Goal: Information Seeking & Learning: Learn about a topic

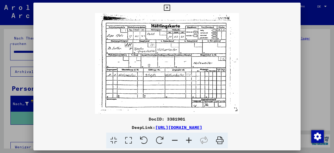
scroll to position [52, 0]
click at [168, 7] on icon at bounding box center [167, 8] width 6 height 6
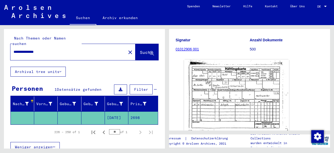
drag, startPoint x: 22, startPoint y: 47, endPoint x: 15, endPoint y: 47, distance: 7.3
click at [15, 49] on input "**********" at bounding box center [68, 51] width 109 height 5
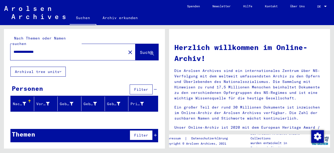
click at [15, 49] on input "**********" at bounding box center [67, 51] width 106 height 5
type input "*"
type input "**********"
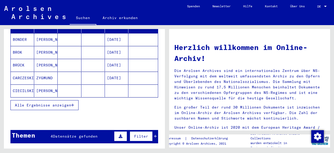
scroll to position [78, 0]
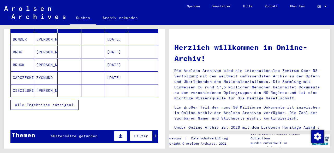
click at [40, 103] on div "Alle Ergebnisse anzeigen" at bounding box center [84, 104] width 148 height 15
click at [39, 101] on button "Alle Ergebnisse anzeigen" at bounding box center [44, 105] width 68 height 10
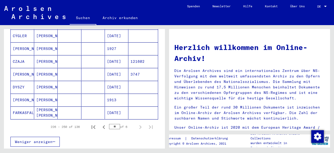
scroll to position [313, 0]
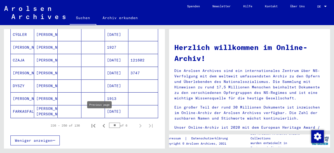
click at [100, 122] on icon "Previous page" at bounding box center [103, 125] width 7 height 7
type input "*"
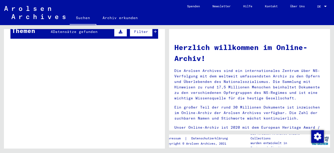
scroll to position [0, 0]
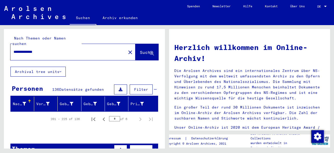
drag, startPoint x: 60, startPoint y: 48, endPoint x: 75, endPoint y: 47, distance: 15.7
click at [60, 49] on input "**********" at bounding box center [67, 51] width 106 height 5
click at [140, 50] on span "Suche" at bounding box center [146, 52] width 13 height 5
click at [23, 49] on input "**********" at bounding box center [67, 51] width 106 height 5
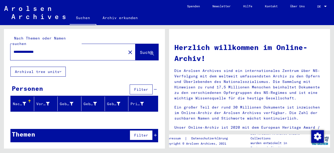
drag, startPoint x: 39, startPoint y: 46, endPoint x: 0, endPoint y: 47, distance: 38.9
click at [0, 47] on div "**********" at bounding box center [83, 86] width 167 height 123
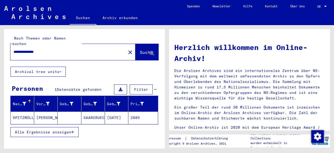
click at [22, 49] on input "**********" at bounding box center [67, 51] width 106 height 5
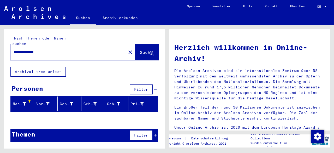
click at [0, 44] on div "**********" at bounding box center [83, 86] width 167 height 123
click at [40, 49] on input "**********" at bounding box center [67, 51] width 106 height 5
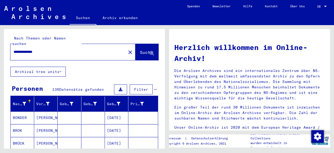
drag, startPoint x: 30, startPoint y: 47, endPoint x: 0, endPoint y: 45, distance: 29.8
click at [0, 45] on div "**********" at bounding box center [83, 86] width 167 height 123
click at [22, 49] on input "*******" at bounding box center [67, 51] width 106 height 5
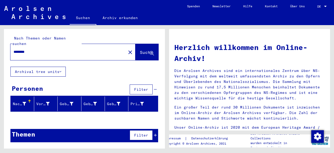
drag, startPoint x: 13, startPoint y: 48, endPoint x: 0, endPoint y: 43, distance: 13.7
click at [0, 43] on div "Nach Themen oder Namen suchen ******** close Suche Archival tree units Personen…" at bounding box center [83, 86] width 167 height 123
type input "**********"
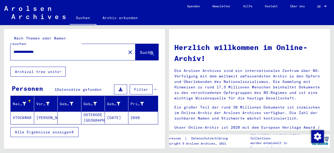
click at [130, 112] on mat-cell "2898" at bounding box center [143, 117] width 30 height 13
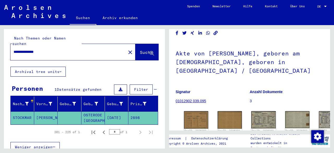
scroll to position [26, 0]
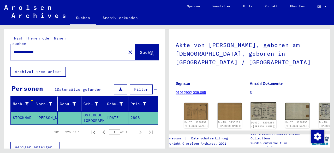
click at [251, 102] on img at bounding box center [264, 111] width 26 height 18
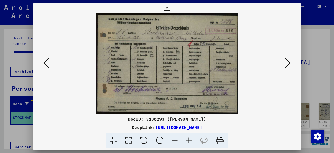
click at [266, 150] on div "DocID: 3236293 ([PERSON_NAME]) DeepLink: [URL][DOMAIN_NAME]" at bounding box center [167, 76] width 334 height 153
click at [291, 59] on button at bounding box center [287, 63] width 9 height 15
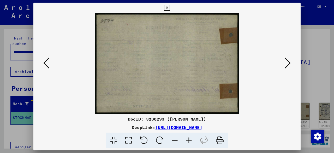
click at [290, 59] on icon at bounding box center [288, 63] width 6 height 13
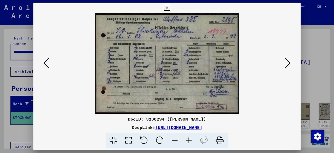
drag, startPoint x: 273, startPoint y: 133, endPoint x: 280, endPoint y: 88, distance: 45.5
click at [272, 130] on div "DocID: 3236294 ([PERSON_NAME]) DeepLink: [URL][DOMAIN_NAME]" at bounding box center [166, 132] width 267 height 33
click at [284, 66] on button at bounding box center [287, 63] width 9 height 15
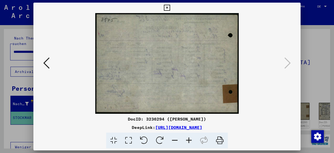
drag, startPoint x: 168, startPoint y: 7, endPoint x: 155, endPoint y: 10, distance: 13.1
click at [168, 7] on icon at bounding box center [167, 8] width 6 height 6
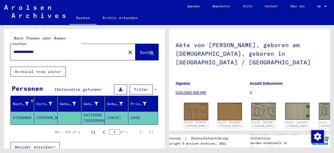
drag, startPoint x: 46, startPoint y: 44, endPoint x: 0, endPoint y: 47, distance: 46.6
click at [0, 47] on div "**********" at bounding box center [83, 86] width 167 height 123
click at [127, 49] on mat-icon "close" at bounding box center [130, 52] width 6 height 6
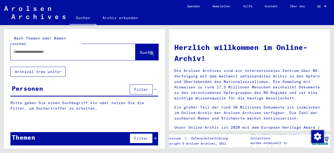
click at [89, 50] on div at bounding box center [64, 52] width 109 height 12
click at [84, 49] on input "text" at bounding box center [67, 51] width 106 height 5
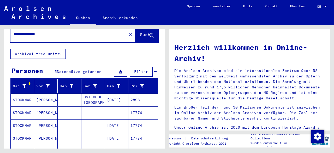
scroll to position [26, 0]
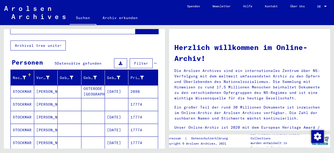
click at [141, 136] on mat-cell "17774" at bounding box center [143, 142] width 30 height 13
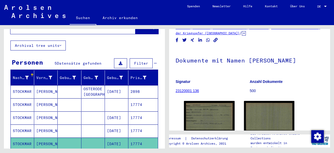
scroll to position [52, 0]
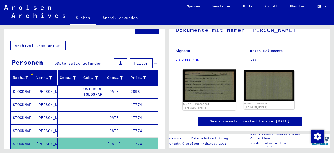
click at [207, 82] on img at bounding box center [209, 85] width 53 height 32
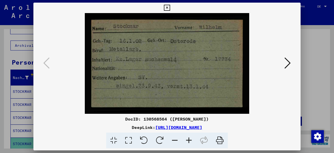
click at [168, 8] on icon at bounding box center [167, 8] width 6 height 6
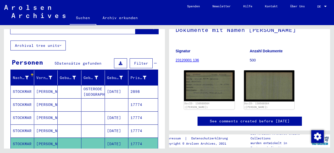
click at [143, 126] on mat-cell "17774" at bounding box center [143, 130] width 30 height 13
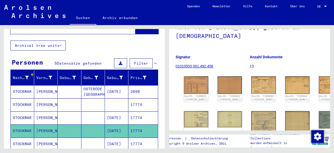
scroll to position [52, 0]
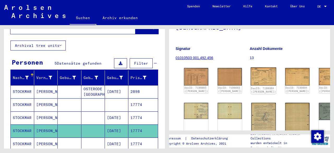
click at [251, 70] on img at bounding box center [264, 76] width 26 height 18
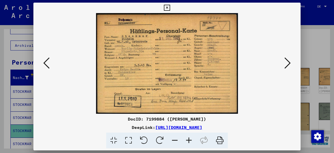
click at [289, 64] on icon at bounding box center [288, 63] width 6 height 13
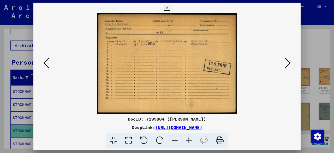
click at [168, 7] on icon at bounding box center [167, 8] width 6 height 6
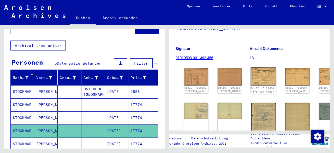
click at [251, 68] on img at bounding box center [264, 76] width 26 height 18
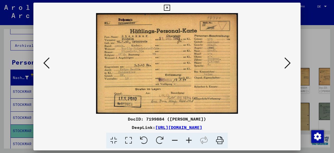
click at [289, 65] on icon at bounding box center [288, 63] width 6 height 13
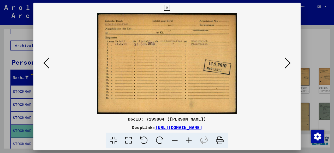
click at [291, 130] on div "DeepLink: [URL][DOMAIN_NAME]" at bounding box center [166, 127] width 267 height 6
click at [273, 135] on div at bounding box center [167, 140] width 263 height 16
click at [286, 64] on icon at bounding box center [288, 63] width 6 height 13
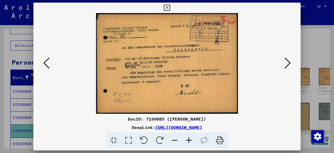
click at [285, 68] on icon at bounding box center [288, 63] width 6 height 13
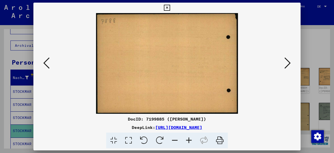
click at [285, 68] on icon at bounding box center [288, 63] width 6 height 13
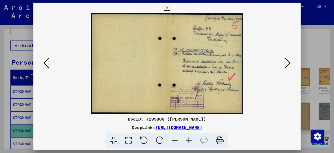
click at [285, 68] on icon at bounding box center [288, 63] width 6 height 13
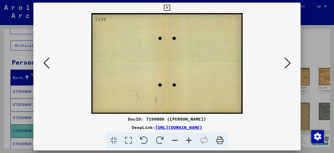
click at [285, 68] on icon at bounding box center [288, 63] width 6 height 13
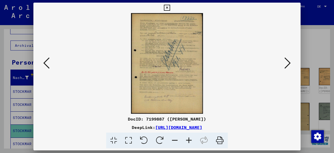
click at [189, 137] on icon at bounding box center [189, 140] width 14 height 16
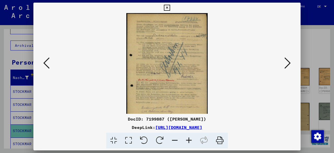
click at [190, 138] on icon at bounding box center [189, 140] width 14 height 16
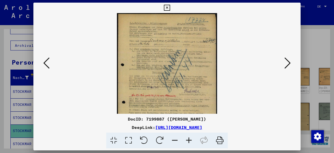
click at [190, 138] on icon at bounding box center [189, 140] width 14 height 16
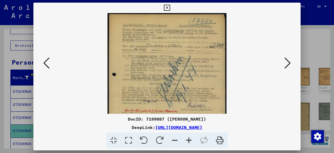
click at [190, 138] on icon at bounding box center [189, 140] width 14 height 16
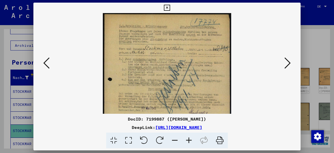
click at [190, 138] on icon at bounding box center [189, 140] width 14 height 16
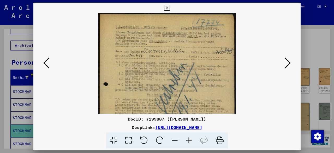
click at [190, 138] on icon at bounding box center [189, 140] width 14 height 16
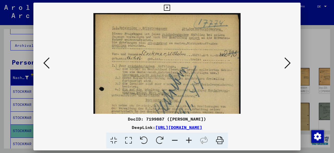
drag, startPoint x: 170, startPoint y: 87, endPoint x: 212, endPoint y: 67, distance: 46.4
click at [170, 86] on img at bounding box center [167, 115] width 148 height 205
click at [46, 67] on icon at bounding box center [46, 63] width 6 height 13
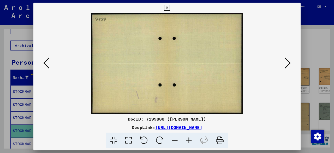
scroll to position [0, 0]
click at [46, 67] on icon at bounding box center [46, 63] width 6 height 13
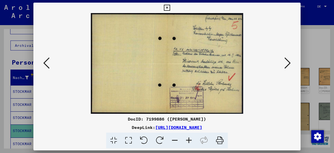
click at [46, 67] on icon at bounding box center [46, 63] width 6 height 13
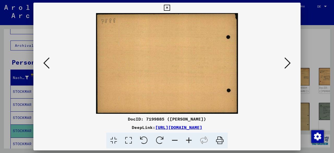
click at [46, 67] on icon at bounding box center [46, 63] width 6 height 13
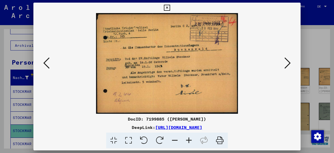
click at [286, 129] on div "DeepLink: [URL][DOMAIN_NAME]" at bounding box center [166, 127] width 267 height 6
click at [286, 60] on icon at bounding box center [288, 63] width 6 height 13
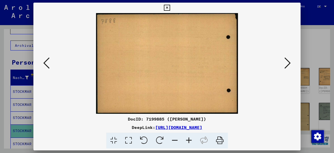
click at [286, 61] on icon at bounding box center [288, 63] width 6 height 13
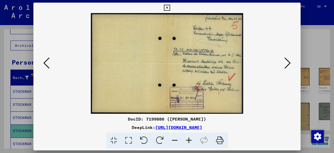
click at [281, 131] on div "DocID: 7199886 ([PERSON_NAME]) DeepLink: [URL][DOMAIN_NAME]" at bounding box center [166, 132] width 267 height 33
click at [290, 67] on icon at bounding box center [288, 63] width 6 height 13
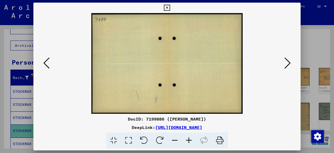
click at [290, 67] on icon at bounding box center [288, 63] width 6 height 13
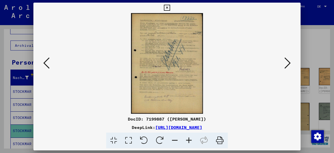
drag, startPoint x: 278, startPoint y: 130, endPoint x: 278, endPoint y: 108, distance: 21.7
click at [278, 126] on div "DeepLink: [URL][DOMAIN_NAME]" at bounding box center [166, 127] width 267 height 6
click at [287, 64] on icon at bounding box center [288, 63] width 6 height 13
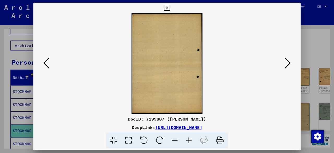
click at [287, 64] on icon at bounding box center [288, 63] width 6 height 13
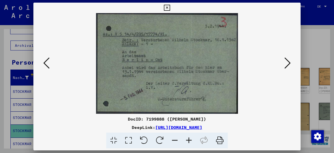
click at [290, 65] on icon at bounding box center [288, 63] width 6 height 13
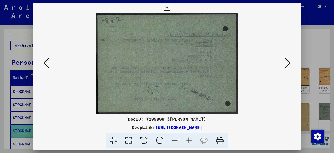
click at [286, 64] on icon at bounding box center [288, 63] width 6 height 13
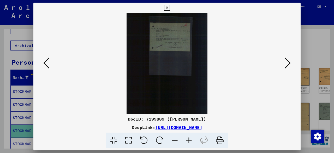
click at [278, 125] on div "DeepLink: [URL][DOMAIN_NAME]" at bounding box center [166, 127] width 267 height 6
click at [289, 62] on icon at bounding box center [288, 63] width 6 height 13
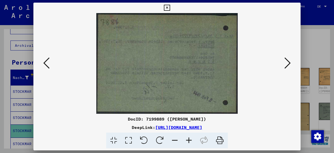
click at [289, 62] on icon at bounding box center [288, 63] width 6 height 13
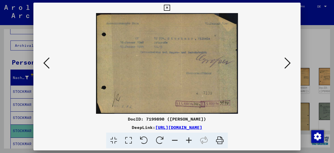
click at [289, 62] on icon at bounding box center [288, 63] width 6 height 13
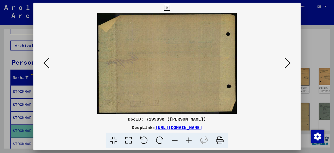
click at [289, 62] on icon at bounding box center [288, 63] width 6 height 13
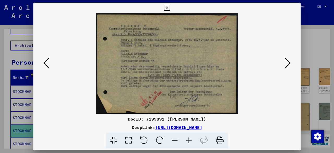
drag, startPoint x: 206, startPoint y: 81, endPoint x: 269, endPoint y: 80, distance: 63.2
click at [275, 132] on div at bounding box center [167, 140] width 263 height 16
click at [289, 62] on icon at bounding box center [288, 63] width 6 height 13
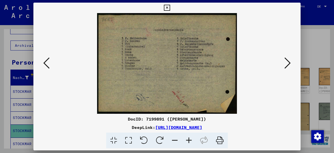
click at [289, 62] on icon at bounding box center [288, 63] width 6 height 13
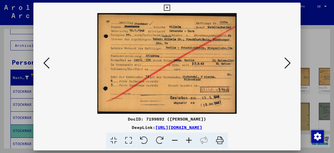
drag, startPoint x: 50, startPoint y: 66, endPoint x: 91, endPoint y: 66, distance: 40.5
click at [51, 66] on button at bounding box center [46, 63] width 9 height 15
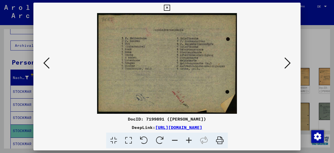
click at [286, 64] on icon at bounding box center [288, 63] width 6 height 13
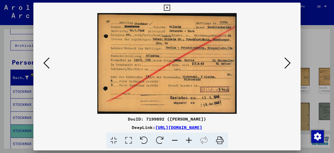
drag, startPoint x: 280, startPoint y: 127, endPoint x: 280, endPoint y: 121, distance: 5.7
click at [280, 127] on div "DeepLink: [URL][DOMAIN_NAME]" at bounding box center [166, 127] width 267 height 6
click at [287, 66] on icon at bounding box center [288, 63] width 6 height 13
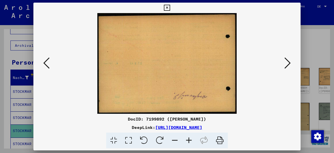
click at [287, 66] on icon at bounding box center [288, 63] width 6 height 13
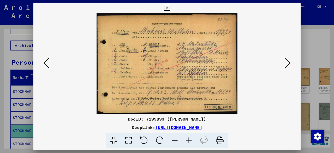
click at [286, 62] on icon at bounding box center [288, 63] width 6 height 13
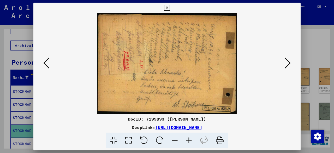
click at [286, 62] on icon at bounding box center [288, 63] width 6 height 13
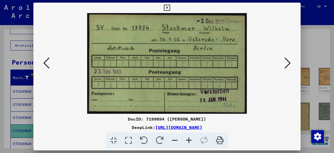
click at [272, 126] on div "DeepLink: [URL][DOMAIN_NAME]" at bounding box center [166, 127] width 267 height 6
click at [284, 67] on button at bounding box center [287, 63] width 9 height 15
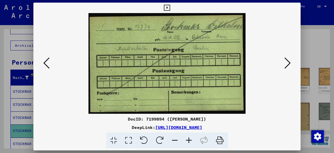
click at [282, 64] on viewer-one-image at bounding box center [167, 63] width 232 height 101
click at [286, 64] on icon at bounding box center [288, 63] width 6 height 13
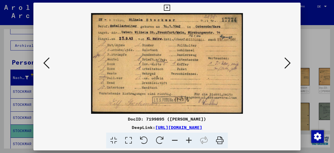
click at [280, 120] on div "DocID: 7199895 ([PERSON_NAME])" at bounding box center [166, 119] width 267 height 6
drag, startPoint x: 287, startPoint y: 128, endPoint x: 287, endPoint y: 120, distance: 7.6
click at [287, 127] on div "DeepLink: [URL][DOMAIN_NAME]" at bounding box center [166, 127] width 267 height 6
click at [287, 64] on icon at bounding box center [288, 63] width 6 height 13
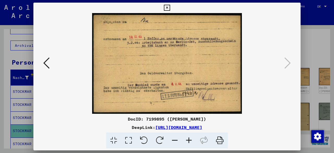
click at [273, 135] on div at bounding box center [167, 140] width 263 height 16
drag, startPoint x: 168, startPoint y: 7, endPoint x: 193, endPoint y: 1, distance: 26.3
click at [168, 6] on icon at bounding box center [167, 8] width 6 height 6
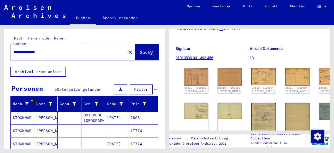
drag, startPoint x: 54, startPoint y: 45, endPoint x: 0, endPoint y: 47, distance: 53.6
click at [0, 47] on div "**********" at bounding box center [83, 86] width 167 height 123
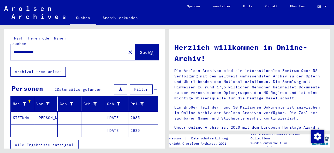
click at [137, 128] on mat-cell "2935" at bounding box center [143, 130] width 30 height 13
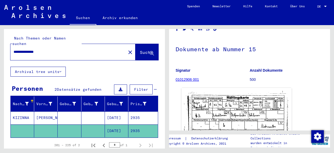
scroll to position [52, 0]
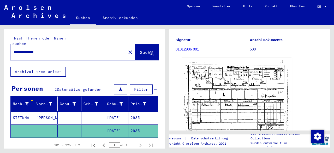
click at [248, 90] on img at bounding box center [236, 95] width 110 height 77
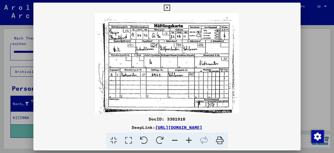
click at [166, 9] on icon at bounding box center [167, 8] width 6 height 6
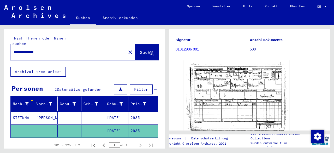
click at [128, 111] on mat-cell "2935" at bounding box center [143, 117] width 30 height 13
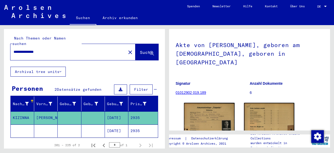
scroll to position [52, 0]
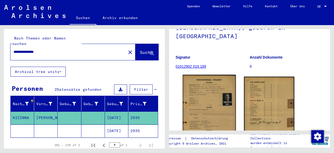
click at [213, 97] on img at bounding box center [209, 112] width 53 height 75
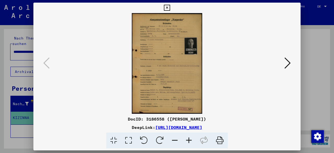
click at [186, 140] on icon at bounding box center [189, 140] width 14 height 16
click at [186, 139] on icon at bounding box center [189, 140] width 14 height 16
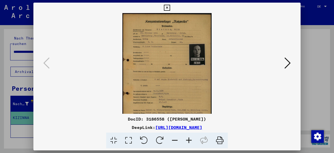
click at [186, 139] on icon at bounding box center [189, 140] width 14 height 16
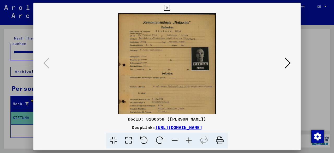
click at [186, 140] on icon at bounding box center [189, 140] width 14 height 16
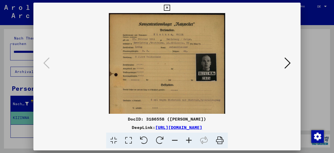
click at [186, 140] on icon at bounding box center [189, 140] width 14 height 16
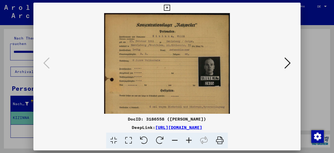
click at [187, 140] on icon at bounding box center [189, 140] width 14 height 16
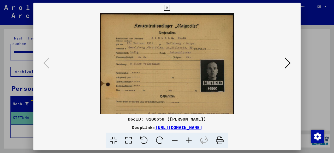
click at [187, 140] on icon at bounding box center [189, 140] width 14 height 16
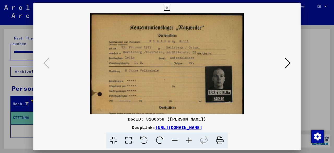
click at [187, 140] on icon at bounding box center [189, 140] width 14 height 16
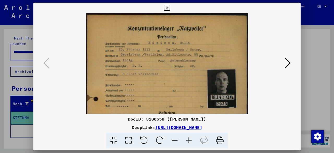
click at [187, 140] on icon at bounding box center [189, 140] width 14 height 16
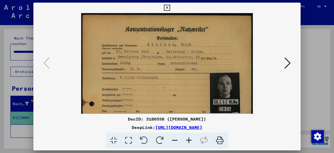
click at [187, 140] on icon at bounding box center [189, 140] width 14 height 16
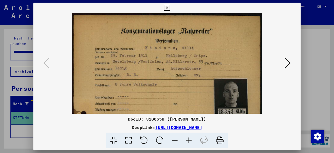
click at [187, 140] on icon at bounding box center [189, 140] width 14 height 16
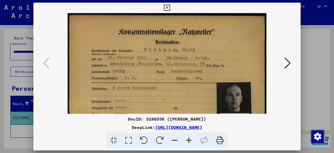
click at [187, 140] on icon at bounding box center [189, 140] width 14 height 16
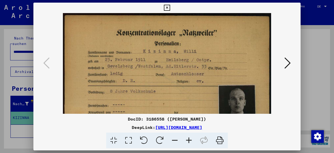
click at [187, 140] on icon at bounding box center [189, 140] width 14 height 16
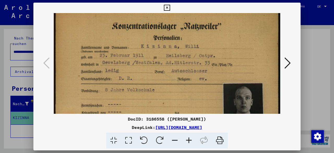
drag, startPoint x: 196, startPoint y: 95, endPoint x: 195, endPoint y: 87, distance: 7.9
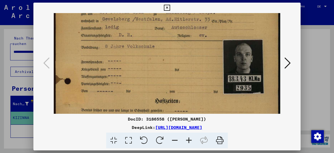
drag, startPoint x: 200, startPoint y: 95, endPoint x: 187, endPoint y: 61, distance: 36.5
click at [184, 52] on img at bounding box center [167, 122] width 227 height 322
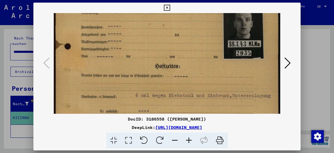
drag, startPoint x: 189, startPoint y: 83, endPoint x: 172, endPoint y: 43, distance: 43.5
click at [172, 43] on img at bounding box center [167, 88] width 227 height 322
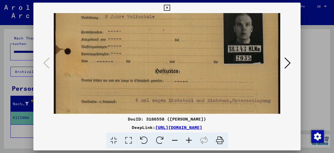
drag, startPoint x: 197, startPoint y: 36, endPoint x: 196, endPoint y: 46, distance: 10.2
click at [196, 46] on img at bounding box center [167, 93] width 227 height 322
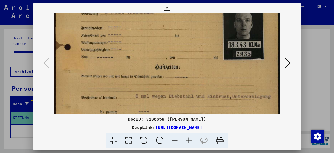
drag, startPoint x: 191, startPoint y: 60, endPoint x: 189, endPoint y: 56, distance: 4.2
click at [189, 56] on img at bounding box center [167, 88] width 227 height 322
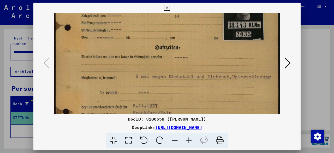
drag, startPoint x: 179, startPoint y: 75, endPoint x: 177, endPoint y: 56, distance: 18.6
click at [177, 56] on img at bounding box center [167, 69] width 227 height 322
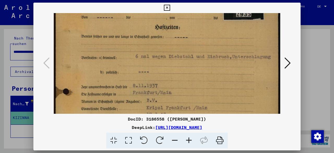
click at [167, 68] on img at bounding box center [167, 49] width 227 height 322
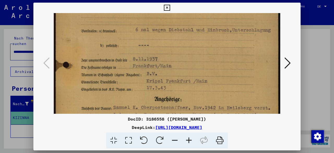
drag, startPoint x: 174, startPoint y: 75, endPoint x: 194, endPoint y: 34, distance: 45.5
click at [192, 35] on img at bounding box center [167, 22] width 227 height 322
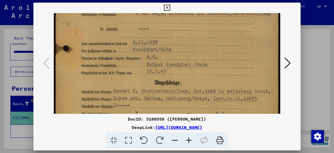
scroll to position [173, 0]
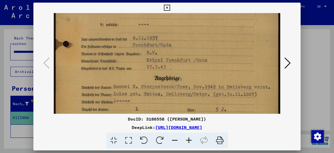
drag, startPoint x: 201, startPoint y: 80, endPoint x: 195, endPoint y: 77, distance: 6.3
click at [194, 73] on img at bounding box center [167, 1] width 227 height 322
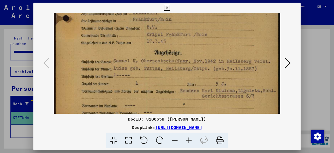
scroll to position [203, 0]
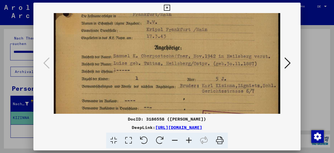
drag, startPoint x: 195, startPoint y: 79, endPoint x: 187, endPoint y: 49, distance: 31.2
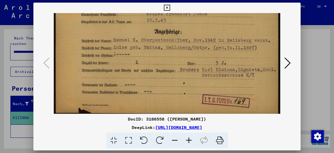
drag, startPoint x: 190, startPoint y: 68, endPoint x: 188, endPoint y: 50, distance: 17.8
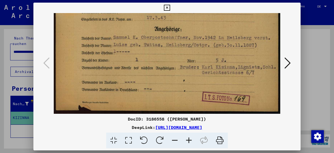
click at [283, 132] on div "DocID: 3186558 ([PERSON_NAME]) DeepLink: [URL][DOMAIN_NAME]" at bounding box center [166, 132] width 267 height 33
click at [290, 63] on icon at bounding box center [288, 63] width 6 height 13
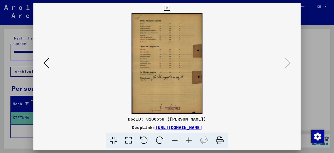
scroll to position [0, 0]
click at [167, 7] on icon at bounding box center [167, 8] width 6 height 6
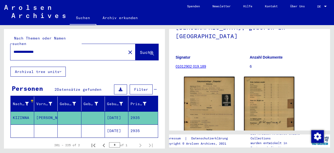
drag, startPoint x: 23, startPoint y: 46, endPoint x: 19, endPoint y: 44, distance: 4.3
click at [19, 49] on input "**********" at bounding box center [68, 51] width 109 height 5
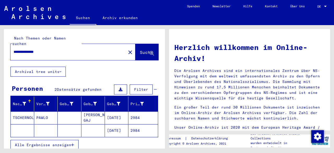
click at [139, 124] on mat-cell "2984" at bounding box center [143, 130] width 30 height 13
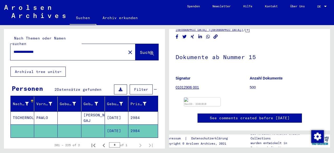
scroll to position [28, 0]
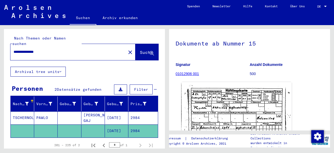
click at [251, 102] on img at bounding box center [236, 120] width 110 height 77
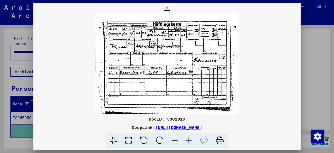
click at [166, 8] on icon at bounding box center [167, 8] width 6 height 6
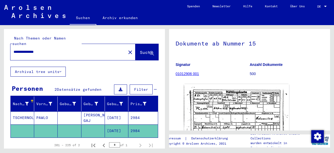
click at [150, 111] on mat-cell "2984" at bounding box center [143, 117] width 30 height 13
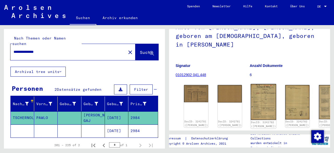
scroll to position [52, 0]
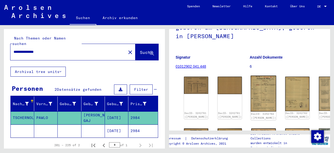
click at [251, 93] on img at bounding box center [264, 93] width 26 height 36
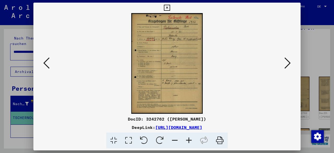
click at [187, 138] on icon at bounding box center [189, 140] width 14 height 16
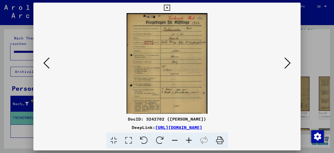
click at [187, 138] on icon at bounding box center [189, 140] width 14 height 16
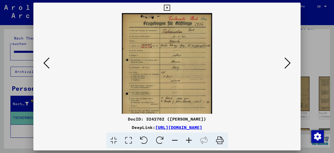
click at [187, 138] on icon at bounding box center [189, 140] width 14 height 16
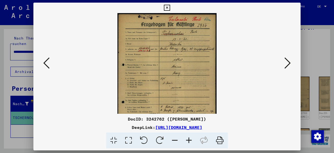
click at [187, 139] on icon at bounding box center [189, 140] width 14 height 16
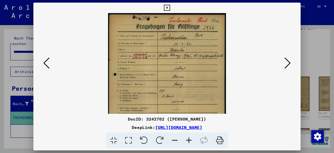
click at [187, 139] on icon at bounding box center [189, 140] width 14 height 16
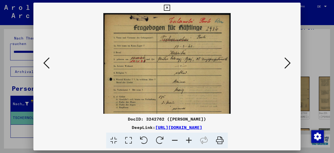
click at [187, 139] on icon at bounding box center [189, 140] width 14 height 16
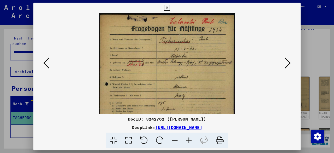
click at [187, 138] on icon at bounding box center [189, 140] width 14 height 16
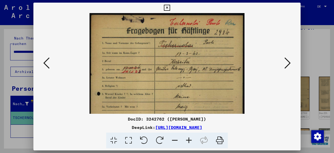
click at [187, 138] on icon at bounding box center [189, 140] width 14 height 16
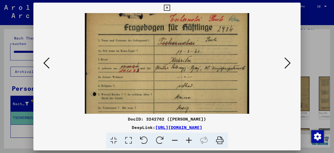
drag, startPoint x: 224, startPoint y: 82, endPoint x: 222, endPoint y: 79, distance: 3.0
click at [222, 79] on img at bounding box center [167, 124] width 164 height 231
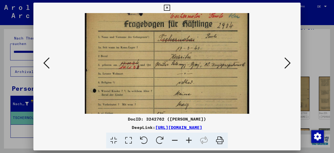
drag, startPoint x: 224, startPoint y: 98, endPoint x: 223, endPoint y: 95, distance: 3.2
click at [223, 95] on img at bounding box center [167, 120] width 164 height 231
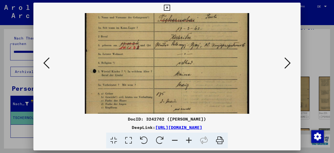
drag, startPoint x: 181, startPoint y: 80, endPoint x: 179, endPoint y: 73, distance: 7.1
click at [179, 73] on img at bounding box center [167, 101] width 164 height 231
click at [280, 119] on div "DocID: 3242762 ([PERSON_NAME])" at bounding box center [166, 119] width 267 height 6
click at [287, 64] on icon at bounding box center [288, 63] width 6 height 13
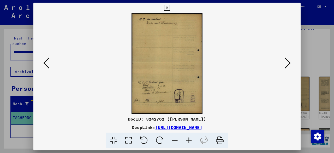
scroll to position [0, 0]
click at [286, 62] on icon at bounding box center [288, 63] width 6 height 13
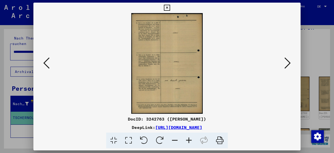
click at [287, 64] on icon at bounding box center [288, 63] width 6 height 13
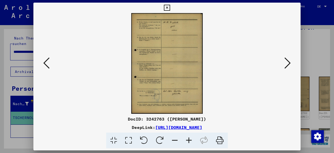
click at [285, 66] on icon at bounding box center [288, 63] width 6 height 13
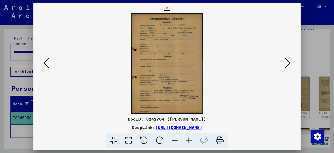
click at [191, 141] on icon at bounding box center [189, 140] width 14 height 16
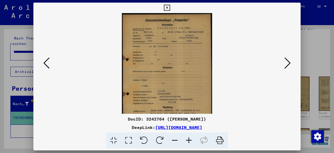
click at [191, 141] on icon at bounding box center [189, 140] width 14 height 16
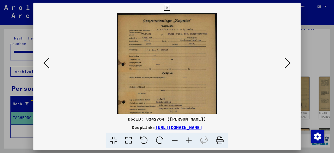
click at [191, 141] on icon at bounding box center [189, 140] width 14 height 16
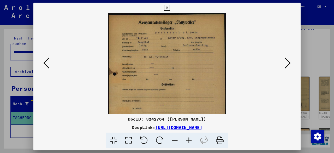
click at [191, 141] on icon at bounding box center [189, 140] width 14 height 16
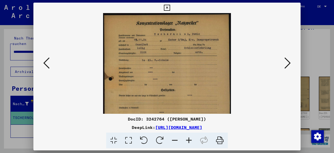
click at [191, 140] on icon at bounding box center [189, 140] width 14 height 16
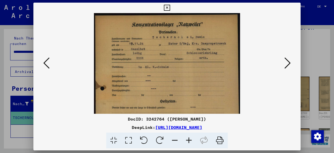
click at [191, 140] on icon at bounding box center [189, 140] width 14 height 16
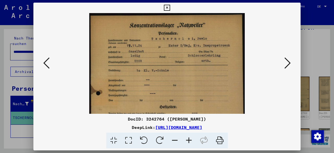
click at [191, 140] on icon at bounding box center [189, 140] width 14 height 16
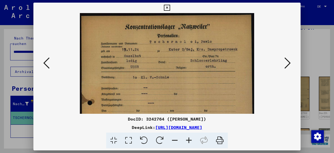
click at [191, 140] on icon at bounding box center [189, 140] width 14 height 16
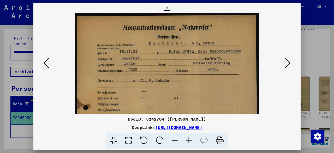
click at [191, 140] on icon at bounding box center [189, 140] width 14 height 16
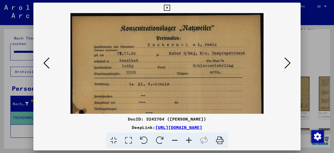
click at [191, 140] on icon at bounding box center [189, 140] width 14 height 16
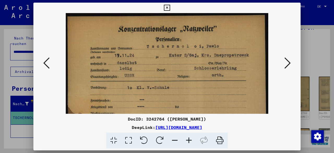
click at [191, 140] on icon at bounding box center [189, 140] width 14 height 16
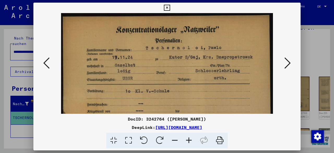
click at [191, 140] on icon at bounding box center [189, 140] width 14 height 16
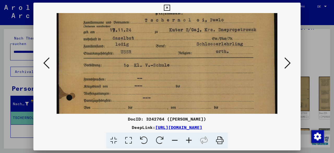
drag, startPoint x: 203, startPoint y: 93, endPoint x: 199, endPoint y: 60, distance: 33.4
click at [199, 60] on img at bounding box center [167, 138] width 221 height 309
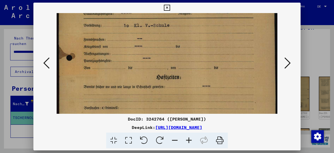
drag, startPoint x: 206, startPoint y: 90, endPoint x: 207, endPoint y: 74, distance: 15.2
click at [202, 46] on img at bounding box center [167, 98] width 221 height 309
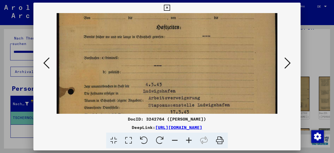
scroll to position [132, 0]
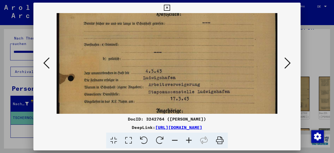
drag, startPoint x: 204, startPoint y: 61, endPoint x: 199, endPoint y: 34, distance: 27.6
click at [199, 34] on img at bounding box center [167, 35] width 221 height 309
drag, startPoint x: 183, startPoint y: 45, endPoint x: 187, endPoint y: 8, distance: 37.3
click at [187, 8] on div "DocID: 3242764 ([PERSON_NAME]) DeepLink: [URL][DOMAIN_NAME]" at bounding box center [166, 76] width 267 height 146
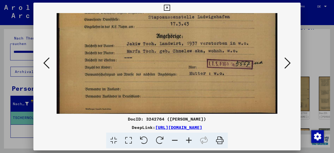
drag, startPoint x: 291, startPoint y: 139, endPoint x: 291, endPoint y: 121, distance: 17.2
click at [291, 139] on div at bounding box center [167, 140] width 263 height 16
click at [288, 64] on icon at bounding box center [288, 63] width 6 height 13
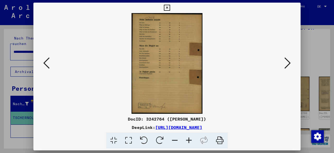
click at [288, 64] on icon at bounding box center [288, 63] width 6 height 13
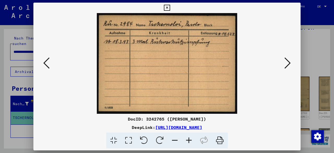
drag, startPoint x: 194, startPoint y: 77, endPoint x: 283, endPoint y: 135, distance: 106.7
click at [283, 136] on div at bounding box center [167, 140] width 263 height 16
click at [288, 66] on icon at bounding box center [288, 63] width 6 height 13
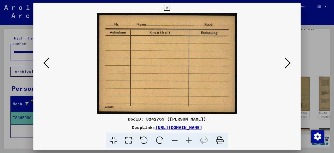
click at [288, 65] on icon at bounding box center [288, 63] width 6 height 13
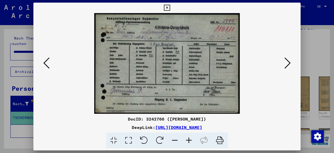
click at [284, 139] on div at bounding box center [167, 140] width 263 height 16
click at [288, 63] on icon at bounding box center [288, 63] width 6 height 13
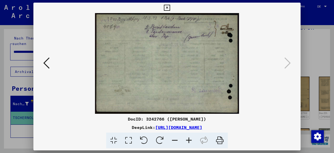
click at [165, 7] on icon at bounding box center [167, 8] width 6 height 6
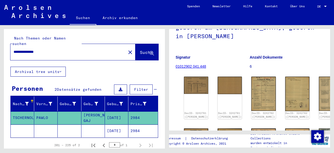
click at [56, 49] on div "**********" at bounding box center [66, 52] width 113 height 12
click at [22, 49] on input "**********" at bounding box center [68, 51] width 109 height 5
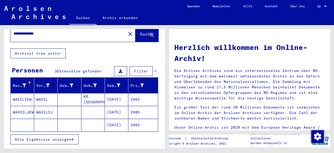
scroll to position [26, 0]
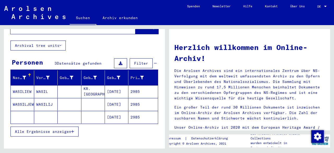
click at [136, 114] on mat-cell "2985" at bounding box center [143, 117] width 30 height 13
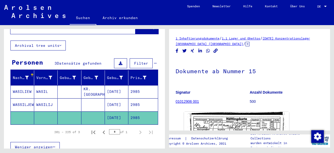
scroll to position [26, 0]
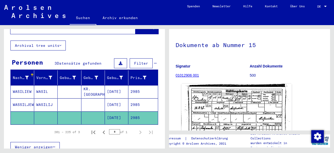
click at [256, 102] on img at bounding box center [236, 122] width 110 height 77
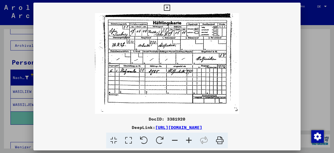
click at [188, 137] on icon at bounding box center [189, 140] width 14 height 16
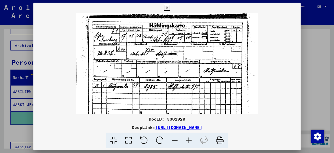
click at [188, 137] on icon at bounding box center [189, 140] width 14 height 16
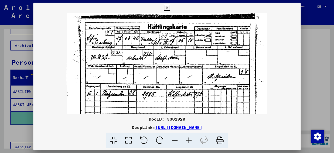
click at [188, 137] on icon at bounding box center [189, 140] width 14 height 16
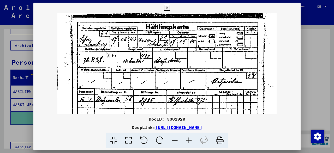
scroll to position [2, 0]
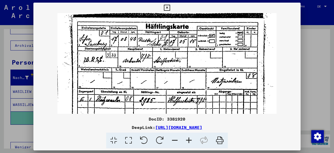
click at [189, 77] on img at bounding box center [166, 87] width 219 height 153
click at [164, 8] on button at bounding box center [166, 8] width 9 height 10
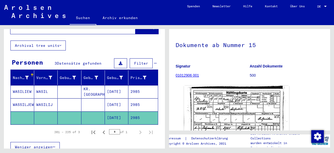
click at [137, 98] on mat-cell "2985" at bounding box center [143, 104] width 30 height 13
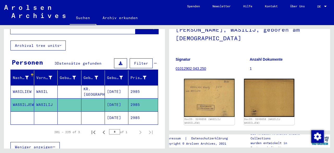
scroll to position [52, 0]
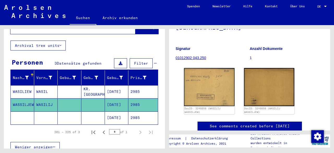
click at [138, 86] on mat-cell "2985" at bounding box center [143, 91] width 30 height 13
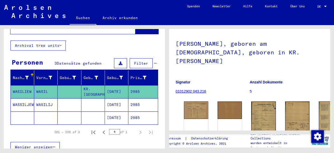
scroll to position [78, 0]
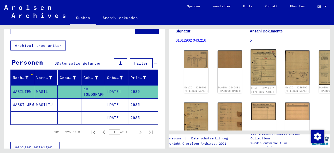
click at [251, 49] on img at bounding box center [264, 67] width 26 height 36
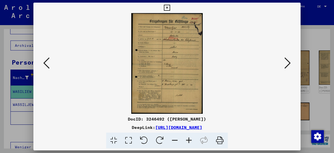
click at [191, 139] on icon at bounding box center [189, 140] width 14 height 16
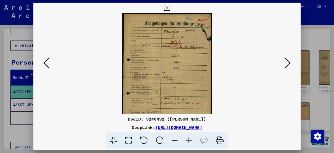
click at [191, 139] on icon at bounding box center [189, 140] width 14 height 16
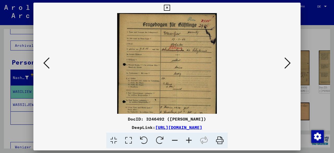
click at [191, 139] on icon at bounding box center [189, 140] width 14 height 16
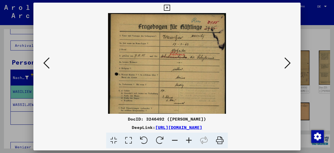
click at [191, 139] on icon at bounding box center [189, 140] width 14 height 16
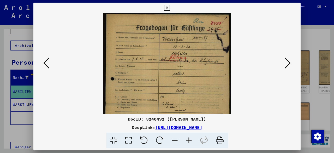
click at [191, 139] on icon at bounding box center [189, 140] width 14 height 16
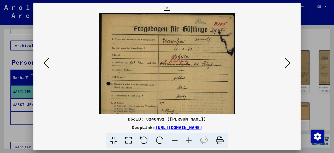
click at [191, 139] on icon at bounding box center [189, 140] width 14 height 16
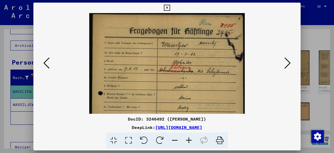
click at [191, 139] on icon at bounding box center [189, 140] width 14 height 16
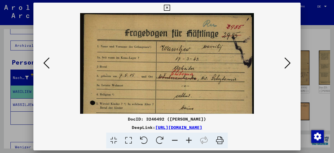
drag, startPoint x: 169, startPoint y: 10, endPoint x: 172, endPoint y: 14, distance: 4.8
click at [169, 10] on icon at bounding box center [167, 8] width 6 height 6
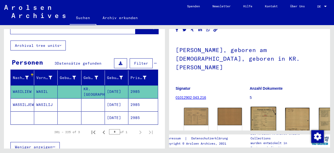
scroll to position [26, 0]
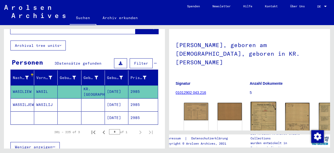
click at [251, 102] on img at bounding box center [264, 120] width 26 height 36
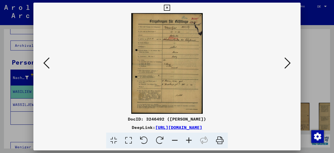
click at [189, 138] on icon at bounding box center [189, 140] width 14 height 16
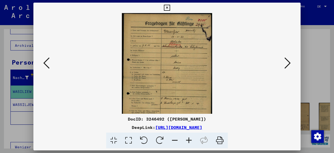
click at [188, 138] on icon at bounding box center [189, 140] width 14 height 16
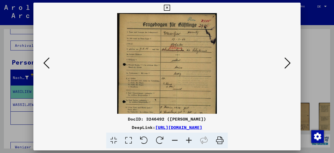
click at [188, 138] on icon at bounding box center [189, 140] width 14 height 16
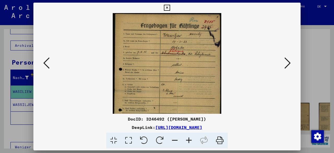
click at [188, 138] on icon at bounding box center [189, 140] width 14 height 16
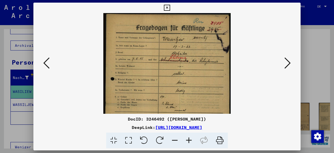
click at [188, 138] on icon at bounding box center [189, 140] width 14 height 16
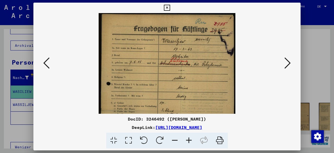
click at [188, 138] on icon at bounding box center [189, 140] width 14 height 16
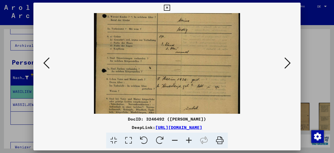
drag, startPoint x: 213, startPoint y: 37, endPoint x: 212, endPoint y: 6, distance: 30.8
click at [211, 0] on html "**********" at bounding box center [167, 76] width 334 height 153
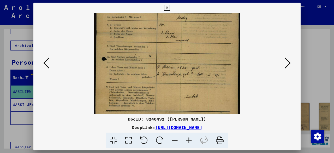
click at [285, 135] on div at bounding box center [167, 140] width 263 height 16
click at [288, 65] on icon at bounding box center [288, 63] width 6 height 13
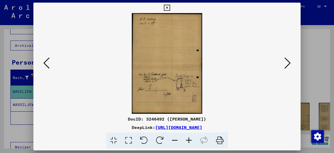
scroll to position [0, 0]
drag, startPoint x: 180, startPoint y: 85, endPoint x: 283, endPoint y: 110, distance: 105.6
click at [285, 139] on div at bounding box center [167, 140] width 263 height 16
click at [286, 61] on icon at bounding box center [288, 63] width 6 height 13
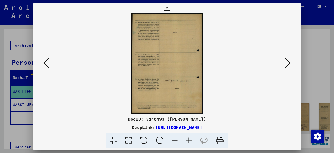
click at [288, 64] on icon at bounding box center [288, 63] width 6 height 13
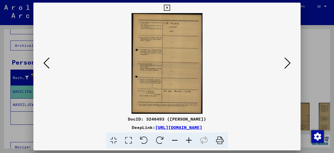
drag, startPoint x: 287, startPoint y: 67, endPoint x: 270, endPoint y: 64, distance: 16.9
click at [287, 67] on icon at bounding box center [288, 63] width 6 height 13
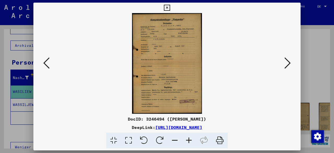
click at [188, 142] on icon at bounding box center [189, 140] width 14 height 16
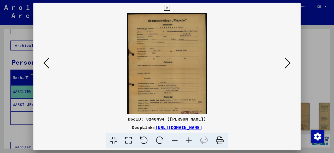
click at [188, 142] on icon at bounding box center [189, 140] width 14 height 16
click at [189, 142] on icon at bounding box center [189, 140] width 14 height 16
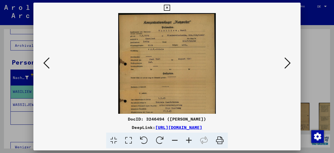
click at [189, 142] on icon at bounding box center [189, 140] width 14 height 16
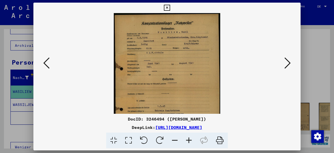
click at [189, 142] on icon at bounding box center [189, 140] width 14 height 16
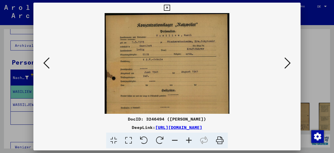
click at [189, 142] on icon at bounding box center [189, 140] width 14 height 16
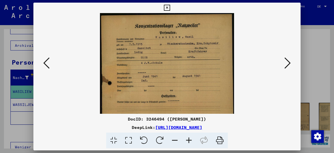
click at [189, 142] on icon at bounding box center [189, 140] width 14 height 16
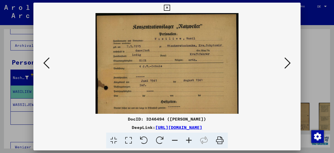
click at [188, 142] on icon at bounding box center [189, 140] width 14 height 16
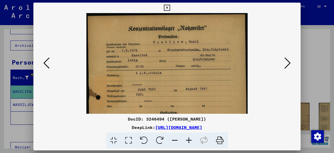
click at [188, 142] on icon at bounding box center [189, 140] width 14 height 16
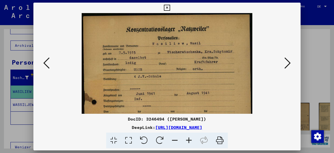
click at [188, 142] on icon at bounding box center [189, 140] width 14 height 16
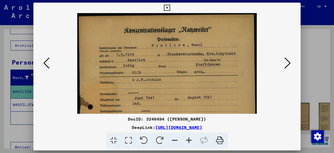
drag, startPoint x: 210, startPoint y: 81, endPoint x: 221, endPoint y: 69, distance: 15.5
click at [210, 80] on img at bounding box center [167, 141] width 180 height 257
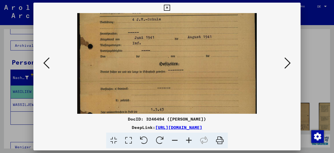
drag, startPoint x: 217, startPoint y: 70, endPoint x: 236, endPoint y: 29, distance: 45.4
click at [236, 29] on img at bounding box center [167, 81] width 180 height 257
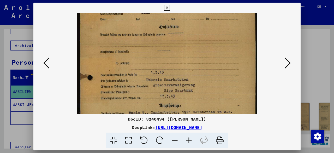
scroll to position [100, 0]
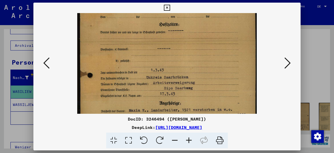
click at [231, 45] on img at bounding box center [167, 41] width 180 height 257
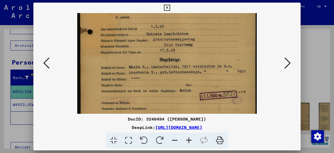
drag, startPoint x: 188, startPoint y: 88, endPoint x: 208, endPoint y: 45, distance: 47.4
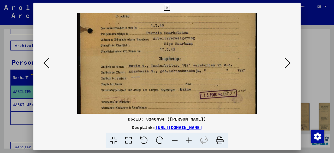
click at [286, 65] on icon at bounding box center [288, 63] width 6 height 13
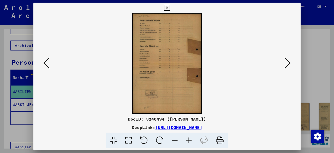
click at [286, 65] on icon at bounding box center [288, 63] width 6 height 13
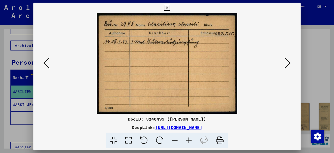
click at [260, 113] on div "DocID: 3246495 ([PERSON_NAME]) DeepLink: [URL][DOMAIN_NAME]" at bounding box center [166, 76] width 267 height 146
click at [287, 124] on div "DeepLink: [URL][DOMAIN_NAME]" at bounding box center [166, 127] width 267 height 6
click at [288, 64] on icon at bounding box center [288, 63] width 6 height 13
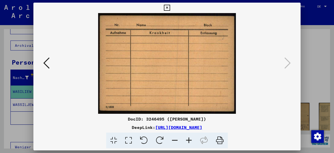
click at [170, 5] on icon at bounding box center [167, 8] width 6 height 6
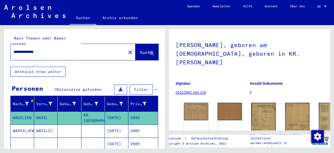
drag, startPoint x: 23, startPoint y: 45, endPoint x: 0, endPoint y: 42, distance: 23.2
click at [0, 42] on div "**********" at bounding box center [83, 86] width 167 height 123
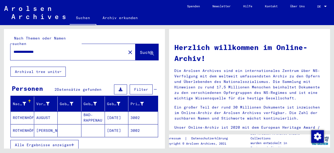
click at [145, 124] on mat-cell "3002" at bounding box center [143, 130] width 30 height 13
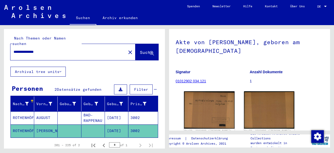
scroll to position [52, 0]
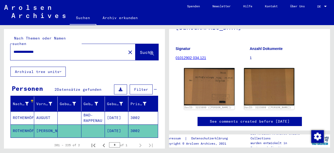
click at [140, 112] on mat-cell "3002" at bounding box center [143, 117] width 30 height 13
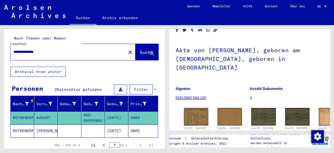
scroll to position [52, 0]
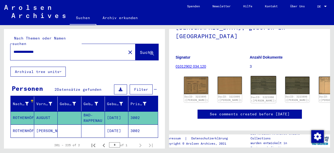
click at [251, 76] on img at bounding box center [264, 85] width 26 height 18
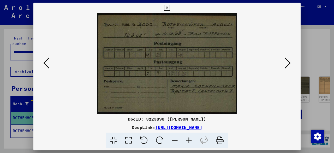
drag, startPoint x: 277, startPoint y: 128, endPoint x: 279, endPoint y: 122, distance: 6.3
click at [279, 126] on div "DeepLink: [URL][DOMAIN_NAME]" at bounding box center [166, 127] width 267 height 6
click at [287, 65] on icon at bounding box center [288, 63] width 6 height 13
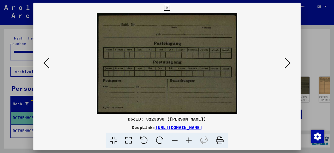
click at [287, 65] on icon at bounding box center [288, 63] width 6 height 13
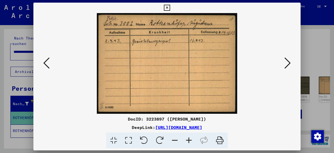
click at [285, 134] on div at bounding box center [167, 140] width 263 height 16
click at [290, 55] on div at bounding box center [166, 63] width 267 height 101
click at [290, 60] on icon at bounding box center [288, 63] width 6 height 13
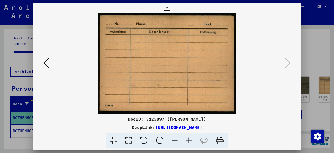
click at [168, 8] on icon at bounding box center [167, 8] width 6 height 6
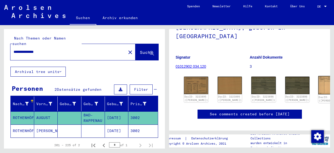
click at [318, 76] on img at bounding box center [331, 85] width 26 height 18
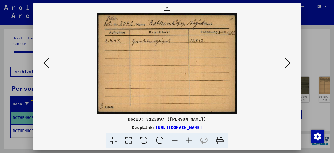
click at [287, 62] on icon at bounding box center [288, 63] width 6 height 13
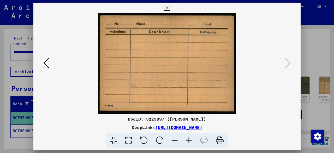
click at [167, 8] on icon at bounding box center [167, 8] width 6 height 6
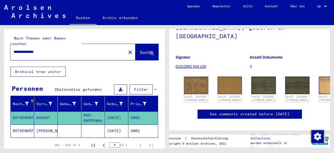
click at [23, 49] on input "**********" at bounding box center [68, 51] width 109 height 5
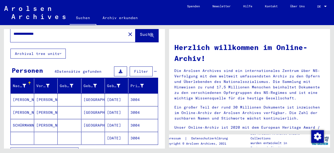
scroll to position [26, 0]
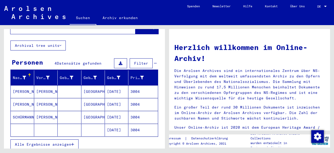
click at [143, 125] on mat-cell "3004" at bounding box center [143, 129] width 30 height 13
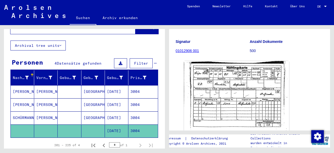
scroll to position [52, 0]
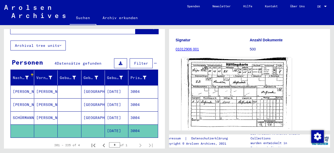
click at [254, 78] on img at bounding box center [236, 95] width 110 height 77
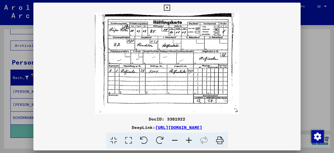
click at [189, 139] on icon at bounding box center [189, 140] width 14 height 16
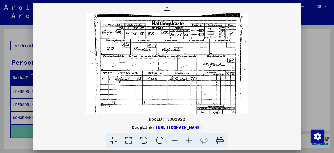
click at [189, 138] on icon at bounding box center [189, 140] width 14 height 16
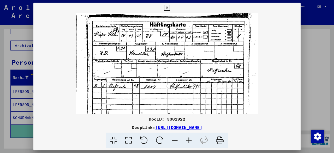
click at [189, 138] on icon at bounding box center [189, 140] width 14 height 16
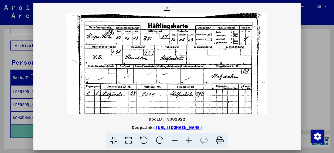
click at [189, 137] on icon at bounding box center [189, 140] width 14 height 16
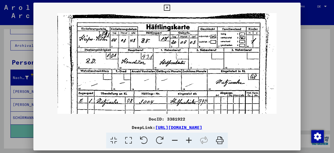
click at [189, 137] on icon at bounding box center [189, 140] width 14 height 16
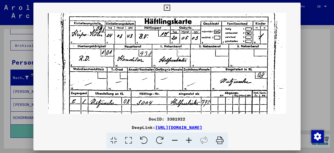
drag, startPoint x: 188, startPoint y: 91, endPoint x: 188, endPoint y: 84, distance: 6.5
click at [188, 84] on img at bounding box center [167, 89] width 238 height 166
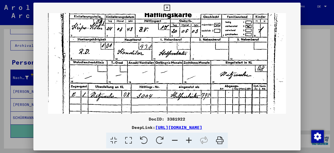
drag, startPoint x: 194, startPoint y: 94, endPoint x: 189, endPoint y: 89, distance: 7.4
click at [189, 89] on img at bounding box center [167, 82] width 238 height 166
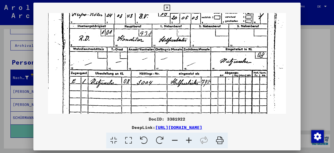
drag, startPoint x: 194, startPoint y: 97, endPoint x: 187, endPoint y: 84, distance: 14.5
click at [187, 84] on img at bounding box center [167, 69] width 238 height 166
drag, startPoint x: 166, startPoint y: 6, endPoint x: 150, endPoint y: 46, distance: 43.5
click at [166, 6] on icon at bounding box center [167, 8] width 6 height 6
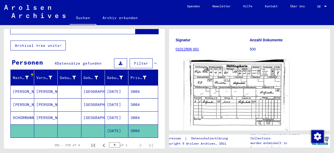
click at [132, 111] on mat-cell "3004" at bounding box center [143, 117] width 30 height 13
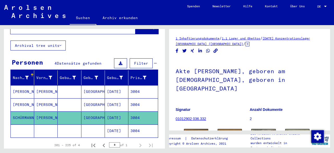
scroll to position [26, 0]
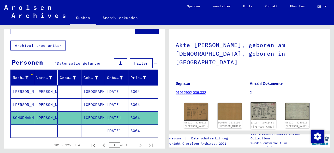
click at [253, 103] on img at bounding box center [264, 111] width 26 height 18
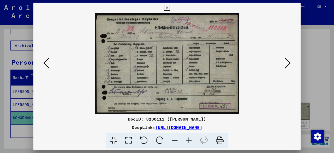
click at [165, 5] on icon at bounding box center [167, 8] width 6 height 6
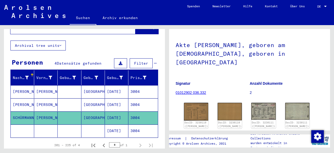
click at [139, 98] on mat-cell "3004" at bounding box center [143, 104] width 30 height 13
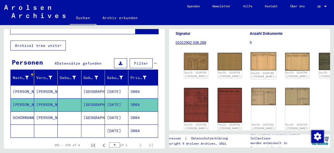
scroll to position [78, 0]
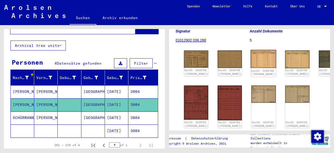
click at [251, 50] on img at bounding box center [264, 59] width 26 height 18
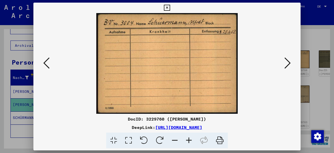
click at [286, 69] on button at bounding box center [287, 63] width 9 height 15
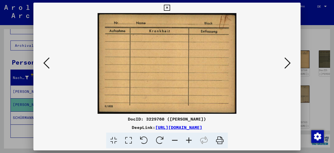
click at [286, 68] on icon at bounding box center [288, 63] width 6 height 13
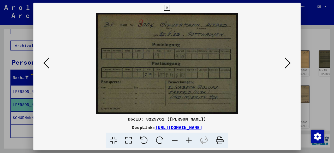
click at [188, 87] on img at bounding box center [167, 63] width 232 height 101
click at [281, 135] on div at bounding box center [167, 140] width 263 height 16
click at [287, 66] on icon at bounding box center [288, 63] width 6 height 13
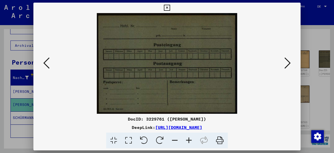
click at [286, 66] on icon at bounding box center [288, 63] width 6 height 13
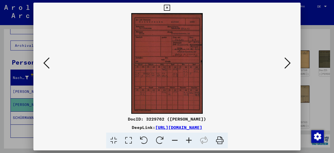
click at [193, 139] on icon at bounding box center [189, 140] width 14 height 16
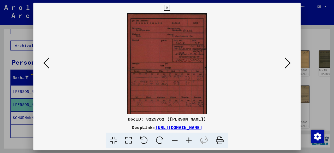
click at [193, 139] on icon at bounding box center [189, 140] width 14 height 16
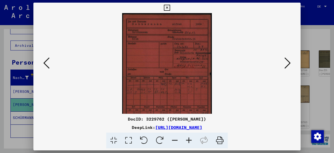
click at [193, 139] on icon at bounding box center [189, 140] width 14 height 16
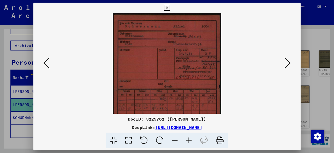
click at [193, 139] on icon at bounding box center [189, 140] width 14 height 16
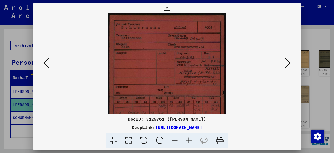
click at [193, 139] on icon at bounding box center [189, 140] width 14 height 16
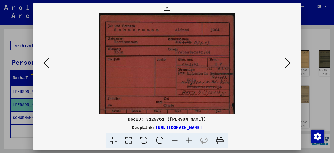
click at [193, 138] on icon at bounding box center [189, 140] width 14 height 16
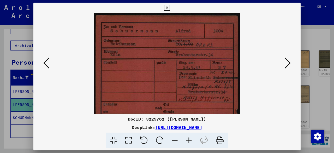
click at [193, 138] on icon at bounding box center [189, 140] width 14 height 16
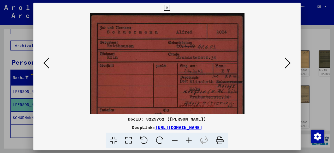
click at [192, 138] on icon at bounding box center [189, 140] width 14 height 16
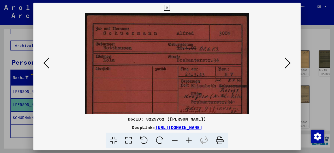
click at [192, 138] on icon at bounding box center [189, 140] width 14 height 16
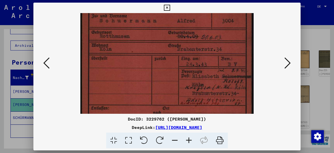
scroll to position [15, 0]
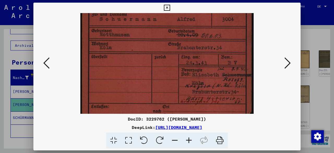
drag, startPoint x: 216, startPoint y: 93, endPoint x: 216, endPoint y: 82, distance: 11.2
click at [216, 82] on img at bounding box center [166, 120] width 173 height 244
click at [195, 40] on img at bounding box center [166, 120] width 173 height 244
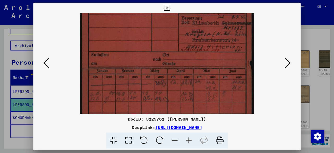
click at [196, 49] on img at bounding box center [166, 68] width 173 height 244
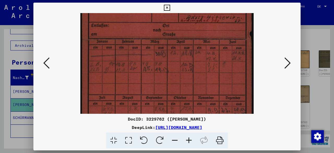
drag, startPoint x: 280, startPoint y: 151, endPoint x: 280, endPoint y: 147, distance: 3.7
click at [280, 150] on div "DocID: 3229762 ([PERSON_NAME]) DeepLink: [URL][DOMAIN_NAME]" at bounding box center [167, 76] width 334 height 153
click at [283, 64] on button at bounding box center [287, 63] width 9 height 15
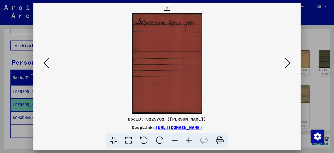
click at [283, 64] on button at bounding box center [287, 63] width 9 height 15
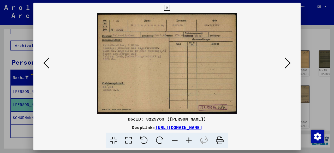
click at [48, 63] on icon at bounding box center [46, 63] width 6 height 13
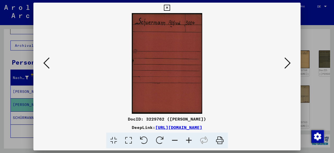
click at [62, 62] on viewer-one-image at bounding box center [167, 63] width 232 height 101
click at [290, 63] on icon at bounding box center [288, 63] width 6 height 13
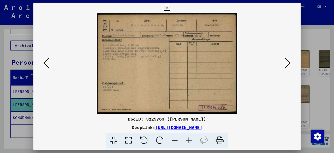
click at [278, 123] on div "DocID: 3229763 ([PERSON_NAME]) DeepLink: [URL][DOMAIN_NAME]" at bounding box center [166, 132] width 267 height 33
click at [290, 64] on icon at bounding box center [288, 63] width 6 height 13
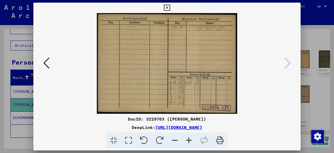
click at [169, 8] on button at bounding box center [166, 8] width 9 height 10
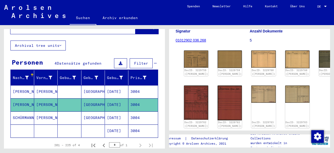
click at [134, 85] on mat-cell "3004" at bounding box center [143, 91] width 30 height 13
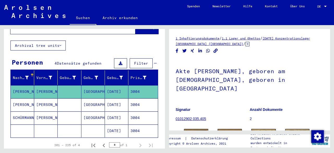
scroll to position [26, 0]
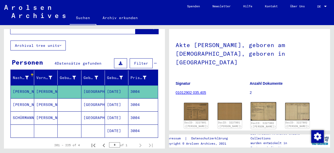
click at [266, 109] on img at bounding box center [264, 111] width 26 height 18
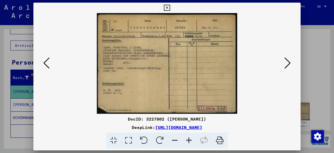
click at [169, 7] on icon at bounding box center [167, 8] width 6 height 6
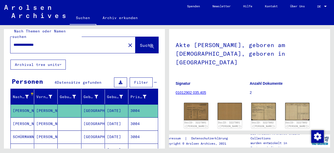
scroll to position [0, 0]
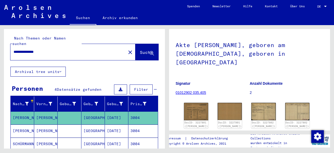
click at [22, 49] on input "**********" at bounding box center [68, 51] width 109 height 5
type input "**********"
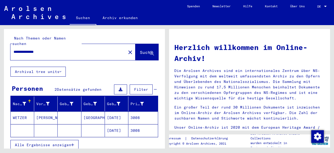
click at [144, 128] on mat-cell "3008" at bounding box center [143, 130] width 30 height 13
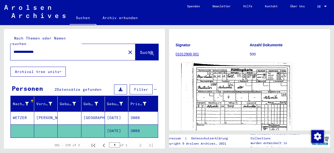
scroll to position [52, 0]
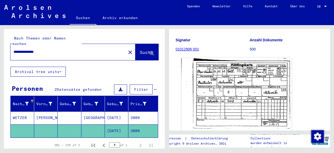
click at [263, 79] on img at bounding box center [236, 95] width 110 height 77
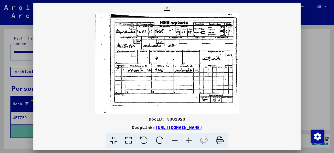
click at [163, 7] on button at bounding box center [166, 8] width 9 height 10
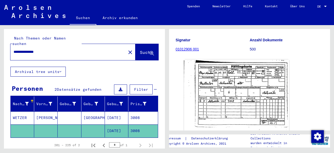
click at [147, 111] on mat-cell "3008" at bounding box center [143, 117] width 30 height 13
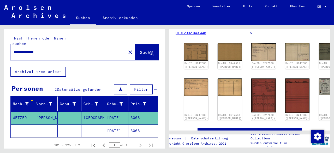
scroll to position [74, 0]
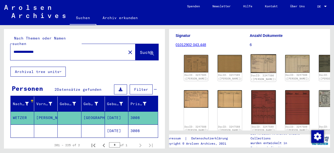
click at [251, 54] on img at bounding box center [264, 63] width 26 height 19
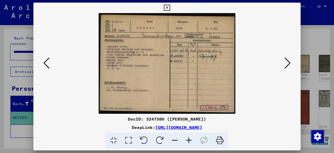
click at [191, 140] on icon at bounding box center [189, 140] width 14 height 16
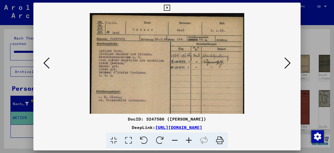
click at [191, 140] on icon at bounding box center [189, 140] width 14 height 16
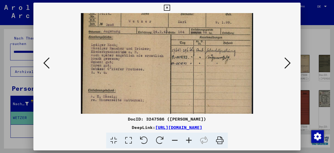
drag, startPoint x: 203, startPoint y: 96, endPoint x: 201, endPoint y: 85, distance: 10.7
click at [201, 85] on img at bounding box center [167, 66] width 172 height 127
drag, startPoint x: 286, startPoint y: 134, endPoint x: 286, endPoint y: 131, distance: 3.4
click at [286, 131] on div "DocID: 3247586 ([PERSON_NAME]) DeepLink: [URL][DOMAIN_NAME]" at bounding box center [166, 132] width 267 height 33
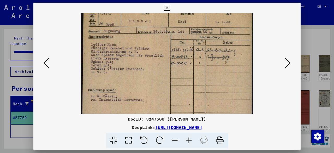
drag, startPoint x: 284, startPoint y: 139, endPoint x: 284, endPoint y: 134, distance: 5.0
click at [284, 136] on div at bounding box center [167, 140] width 263 height 16
click at [290, 67] on icon at bounding box center [288, 63] width 6 height 13
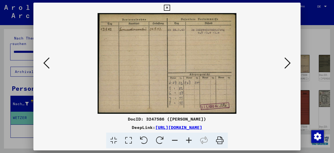
scroll to position [0, 0]
drag, startPoint x: 149, startPoint y: 62, endPoint x: 281, endPoint y: 100, distance: 138.0
click at [282, 133] on div at bounding box center [167, 140] width 263 height 16
click at [287, 62] on icon at bounding box center [288, 63] width 6 height 13
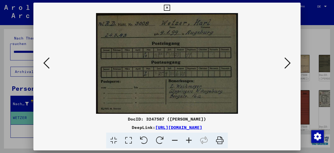
click at [276, 131] on div "DocID: 3247587 ([PERSON_NAME]) DeepLink: [URL][DOMAIN_NAME]" at bounding box center [166, 132] width 267 height 33
drag, startPoint x: 283, startPoint y: 70, endPoint x: 284, endPoint y: 67, distance: 2.7
click at [283, 69] on button at bounding box center [287, 63] width 9 height 15
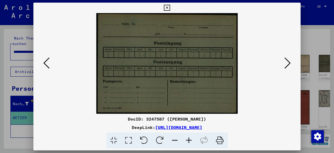
click at [283, 64] on viewer-one-image at bounding box center [167, 63] width 232 height 101
click at [288, 61] on icon at bounding box center [288, 63] width 6 height 13
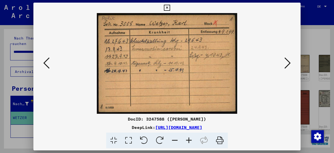
click at [283, 138] on div at bounding box center [167, 140] width 263 height 16
drag, startPoint x: 285, startPoint y: 128, endPoint x: 285, endPoint y: 121, distance: 6.3
click at [285, 126] on div "DeepLink: [URL][DOMAIN_NAME]" at bounding box center [166, 127] width 267 height 6
click at [286, 65] on icon at bounding box center [288, 63] width 6 height 13
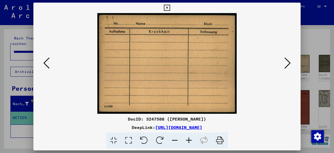
click at [286, 65] on icon at bounding box center [288, 63] width 6 height 13
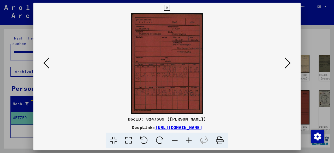
click at [188, 137] on icon at bounding box center [189, 140] width 14 height 16
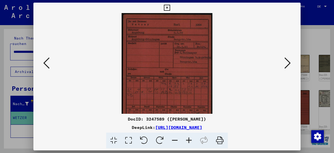
click at [188, 137] on icon at bounding box center [189, 140] width 14 height 16
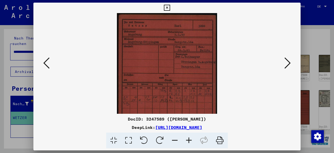
click at [188, 137] on icon at bounding box center [189, 140] width 14 height 16
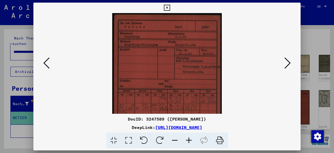
click at [188, 137] on icon at bounding box center [189, 140] width 14 height 16
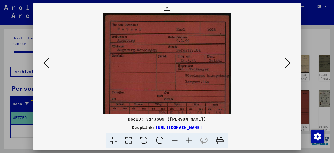
click at [188, 137] on icon at bounding box center [189, 140] width 14 height 16
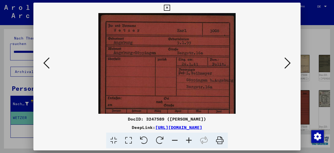
scroll to position [1, 0]
click at [278, 130] on div "DocID: 3247589 ([PERSON_NAME]) DeepLink: [URL][DOMAIN_NAME]" at bounding box center [166, 132] width 267 height 33
click at [289, 66] on icon at bounding box center [288, 63] width 6 height 13
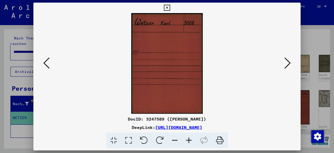
scroll to position [0, 0]
click at [289, 66] on icon at bounding box center [288, 63] width 6 height 13
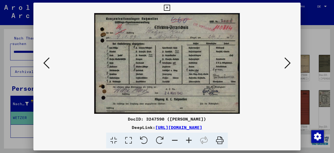
click at [288, 63] on icon at bounding box center [288, 63] width 6 height 13
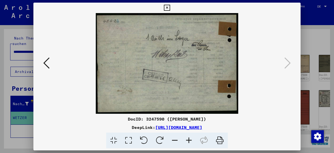
click at [169, 7] on icon at bounding box center [167, 8] width 6 height 6
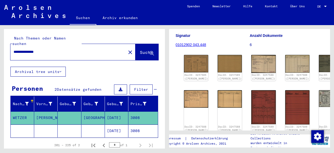
click at [127, 49] on mat-icon "close" at bounding box center [130, 52] width 6 height 6
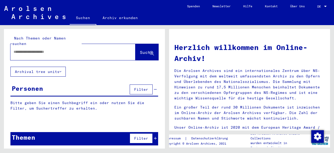
click at [49, 49] on div at bounding box center [64, 52] width 109 height 12
click at [48, 49] on input "text" at bounding box center [67, 51] width 106 height 5
paste input "*******"
type input "*******"
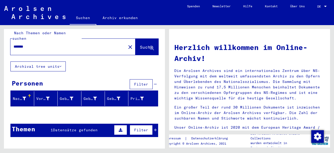
click at [78, 123] on div "Themen 1 Datensätze gefunden Filter" at bounding box center [84, 129] width 148 height 13
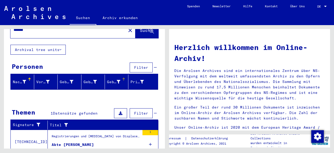
scroll to position [36, 0]
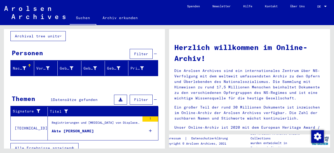
click at [149, 123] on icon at bounding box center [150, 130] width 3 height 18
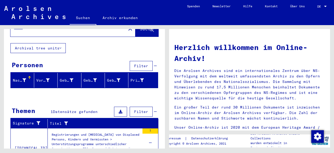
scroll to position [0, 0]
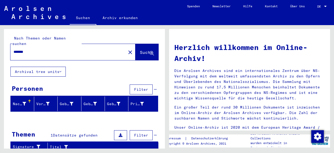
click at [116, 16] on link "Archiv erkunden" at bounding box center [120, 17] width 48 height 13
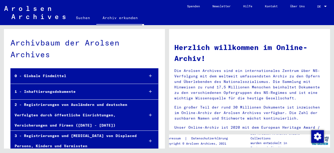
click at [84, 19] on link "Suchen" at bounding box center [83, 17] width 27 height 13
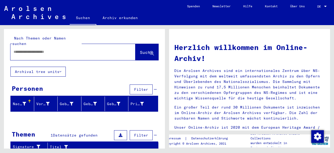
click at [49, 68] on button "Archival tree units" at bounding box center [37, 72] width 55 height 10
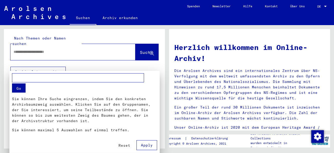
scroll to position [90, 0]
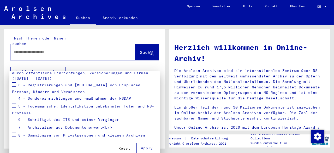
click at [87, 62] on div at bounding box center [167, 76] width 334 height 153
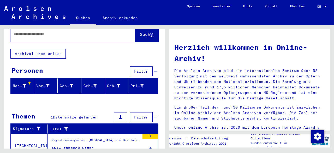
scroll to position [36, 0]
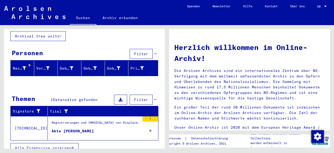
click at [103, 120] on div "Registrierungen und [MEDICAL_DATA] von Displaced Persons, Kindern und Vermisste…" at bounding box center [96, 123] width 88 height 7
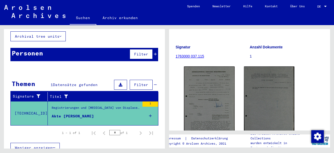
scroll to position [52, 0]
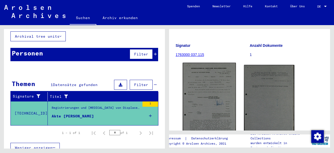
click at [211, 92] on img at bounding box center [209, 106] width 53 height 86
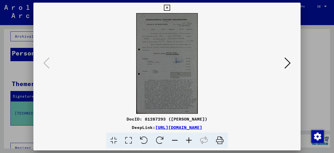
click at [168, 7] on icon at bounding box center [167, 8] width 6 height 6
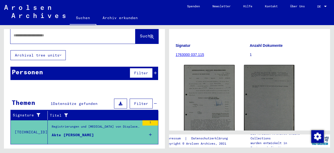
scroll to position [0, 0]
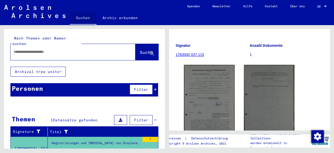
click at [89, 16] on link "Suchen" at bounding box center [83, 18] width 27 height 14
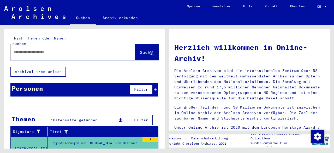
click at [43, 67] on button "Archival tree units" at bounding box center [37, 72] width 55 height 10
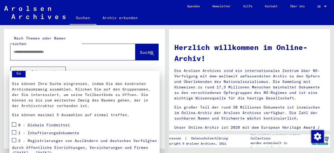
scroll to position [26, 0]
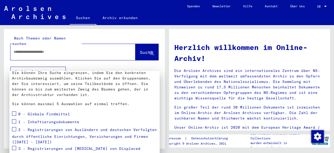
click at [110, 9] on div at bounding box center [167, 76] width 334 height 153
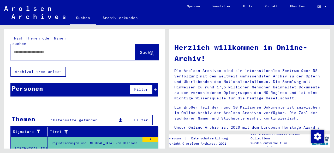
click at [132, 16] on link "Archiv erkunden" at bounding box center [120, 17] width 48 height 13
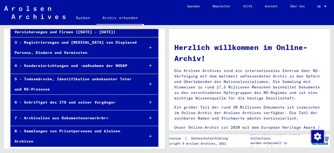
scroll to position [41, 0]
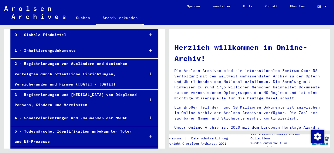
click at [149, 50] on icon at bounding box center [150, 51] width 3 height 4
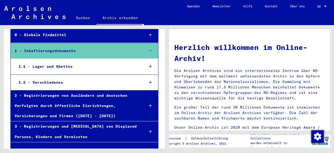
click at [146, 64] on div at bounding box center [150, 66] width 15 height 15
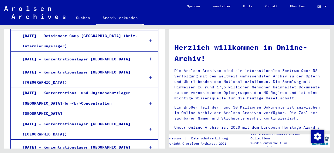
scroll to position [537, 0]
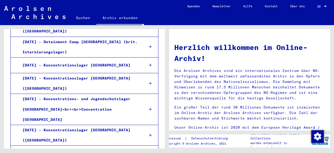
click at [150, 127] on div at bounding box center [150, 134] width 15 height 15
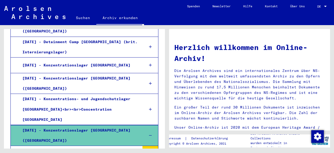
scroll to position [563, 0]
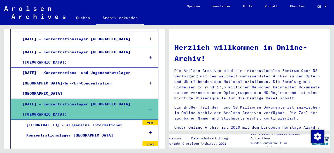
click at [149, 131] on icon at bounding box center [150, 133] width 3 height 4
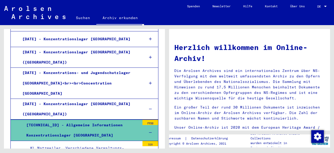
click at [115, 143] on div "KL Natzweiler, Verschiedene Verwaltungs-Dokumente der Kriegszeit; - I" at bounding box center [83, 153] width 114 height 20
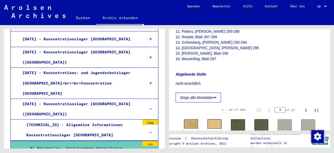
scroll to position [235, 0]
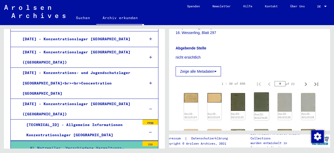
click at [258, 104] on img at bounding box center [261, 101] width 15 height 19
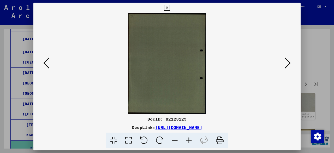
click at [170, 7] on icon at bounding box center [167, 8] width 6 height 6
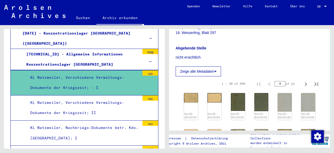
scroll to position [641, 0]
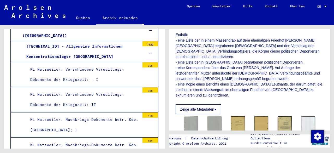
scroll to position [131, 0]
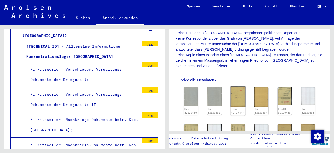
click at [237, 98] on img at bounding box center [238, 96] width 15 height 20
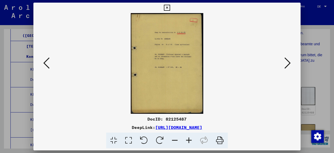
click at [168, 4] on button at bounding box center [166, 8] width 9 height 10
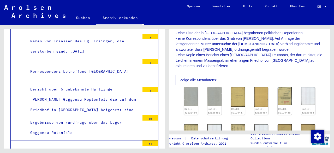
scroll to position [1555, 0]
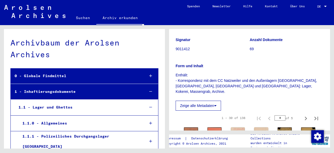
click at [36, 77] on div "0 - Globale Findmittel" at bounding box center [76, 76] width 130 height 10
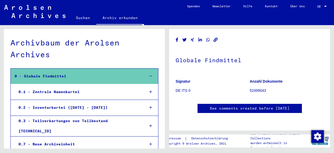
scroll to position [26, 0]
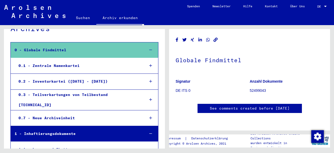
click at [147, 63] on div at bounding box center [150, 65] width 15 height 15
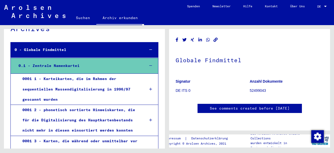
click at [147, 63] on div at bounding box center [150, 65] width 15 height 15
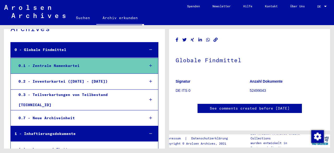
click at [145, 85] on div at bounding box center [150, 81] width 15 height 15
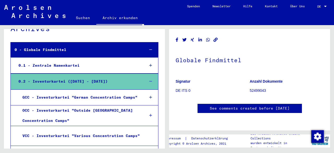
click at [149, 98] on div at bounding box center [150, 97] width 15 height 15
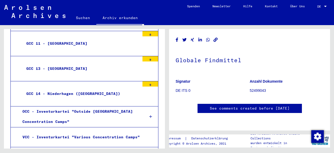
scroll to position [339, 0]
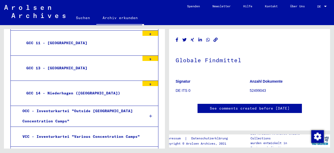
click at [149, 114] on icon at bounding box center [150, 116] width 3 height 4
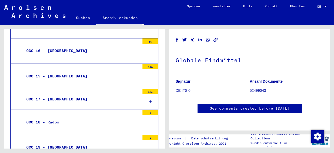
click at [149, 100] on icon at bounding box center [150, 102] width 3 height 4
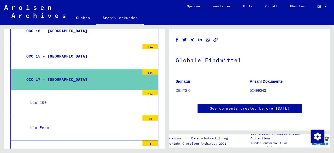
scroll to position [731, 0]
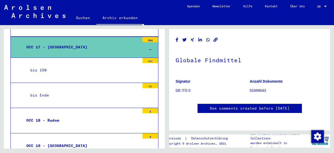
click at [94, 67] on div "bis 150" at bounding box center [83, 70] width 114 height 10
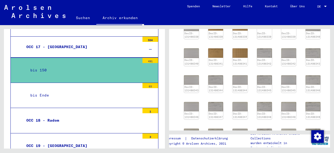
scroll to position [157, 0]
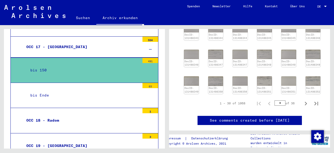
click at [254, 80] on div "DocID: 131486338 DocID: 131486339 DocID: 131486339 DocID: 131486339 DocID: 1314…" at bounding box center [250, 31] width 136 height 128
click at [258, 78] on img at bounding box center [265, 81] width 16 height 10
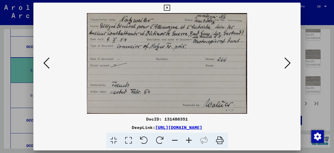
click at [163, 5] on button at bounding box center [166, 8] width 9 height 10
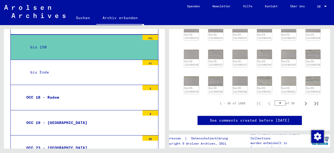
scroll to position [809, 0]
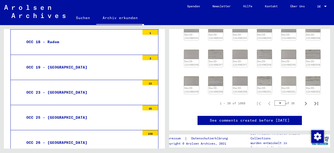
click at [33, 9] on img at bounding box center [34, 11] width 61 height 13
